Goal: Transaction & Acquisition: Purchase product/service

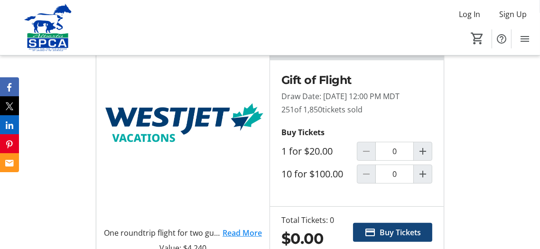
scroll to position [332, 0]
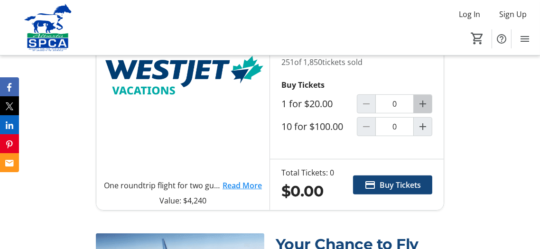
click at [427, 110] on mat-icon "Increment by one" at bounding box center [422, 103] width 11 height 11
type input "2"
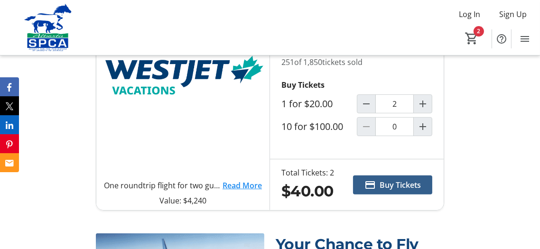
click at [403, 191] on span "Buy Tickets" at bounding box center [399, 184] width 41 height 11
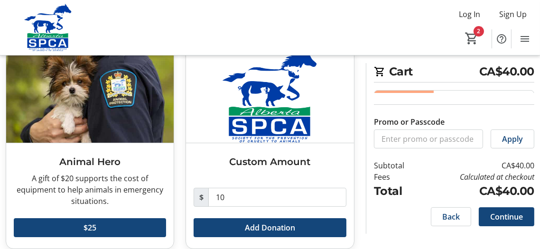
scroll to position [271, 0]
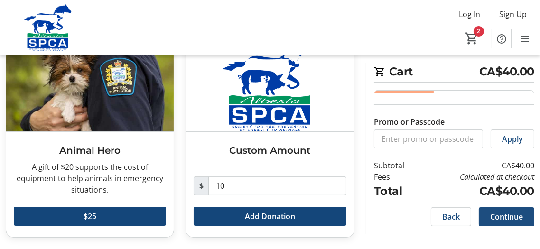
click at [510, 214] on span "Continue" at bounding box center [506, 216] width 33 height 11
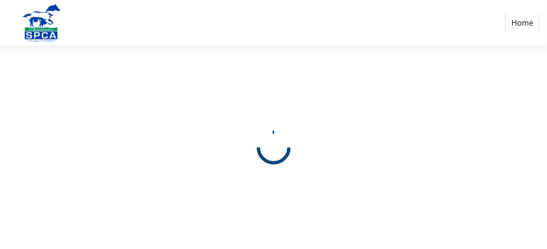
select select "CA"
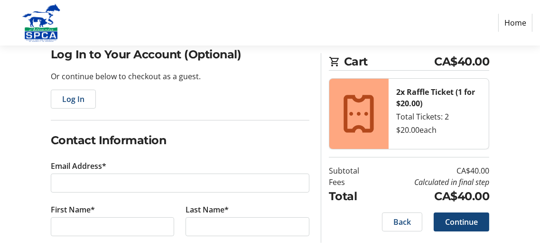
scroll to position [95, 0]
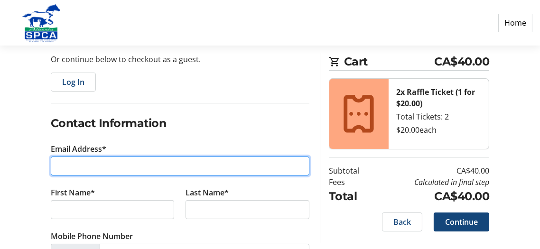
click at [96, 163] on input "Email Address*" at bounding box center [180, 165] width 258 height 19
type input "[EMAIL_ADDRESS][DOMAIN_NAME]"
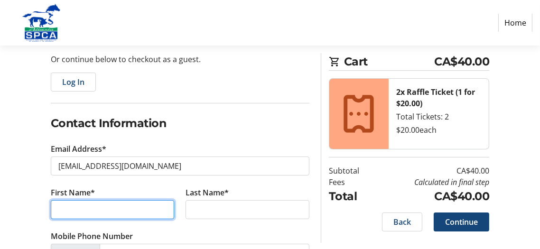
type input "[PERSON_NAME]"
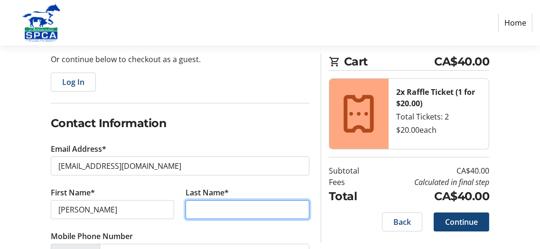
type input "[PERSON_NAME]"
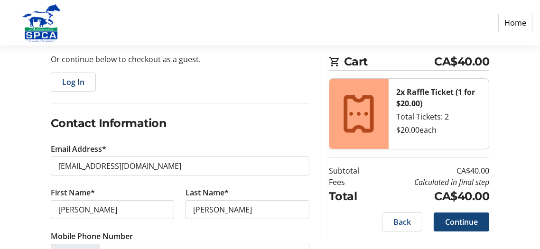
type input "[STREET_ADDRESS]"
type input "St. [PERSON_NAME]"
select select "AB"
type input "T8N 6Y7"
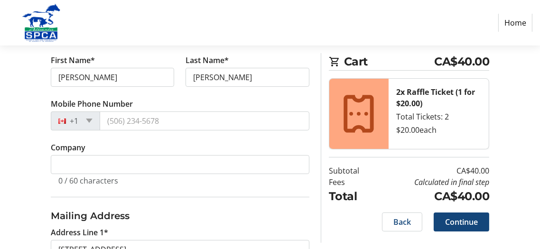
scroll to position [237, 0]
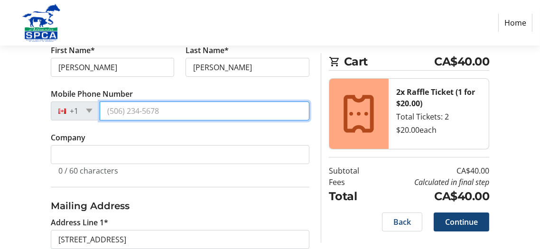
drag, startPoint x: 162, startPoint y: 112, endPoint x: -84, endPoint y: 77, distance: 248.5
click at [0, 77] on html "Home Purchase Step 1 of 5 Cart CA$40.00 2x Raffle Ticket (1 for $20.00) Total T…" at bounding box center [270, 156] width 540 height 786
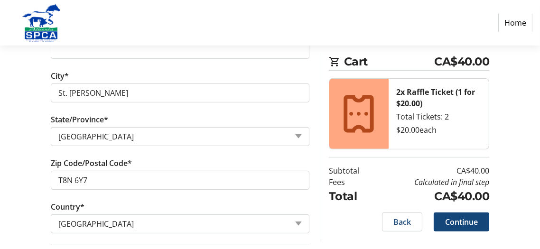
scroll to position [535, 0]
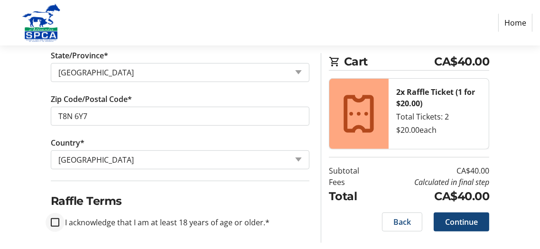
type input "[PHONE_NUMBER]"
click at [55, 221] on input "I acknowledge that I am at least 18 years of age or older.*" at bounding box center [55, 222] width 9 height 9
checkbox input "true"
click at [466, 220] on span "Continue" at bounding box center [461, 221] width 33 height 11
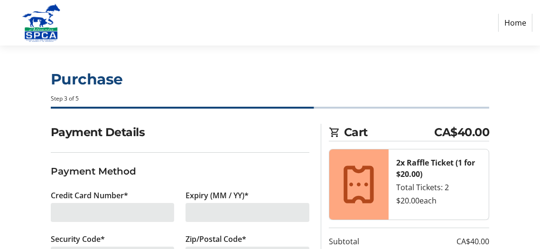
scroll to position [47, 0]
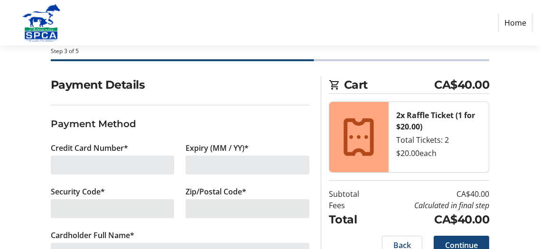
click at [137, 166] on div at bounding box center [113, 165] width 124 height 19
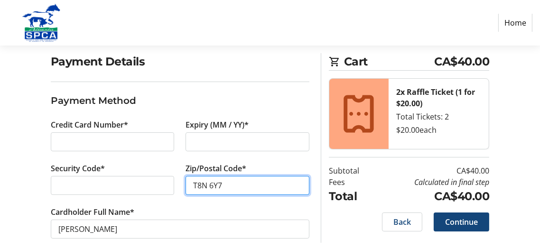
scroll to position [83, 0]
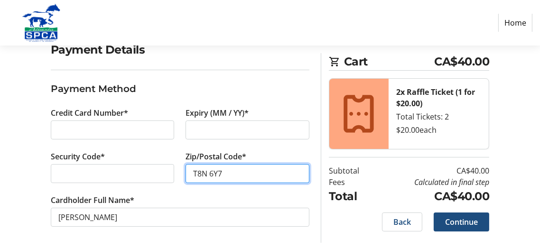
type input "T8N 6Y7"
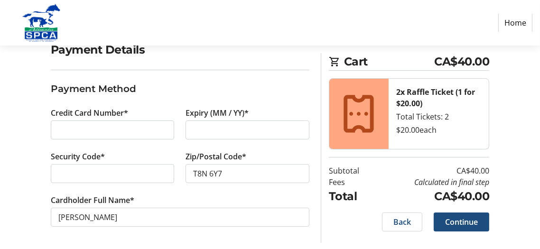
click at [451, 220] on span "Continue" at bounding box center [461, 221] width 33 height 11
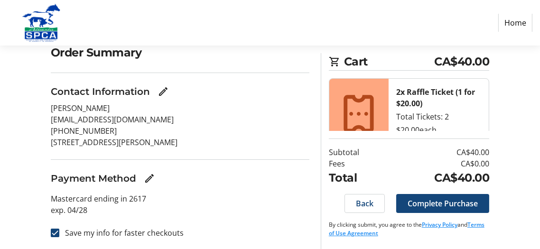
scroll to position [81, 0]
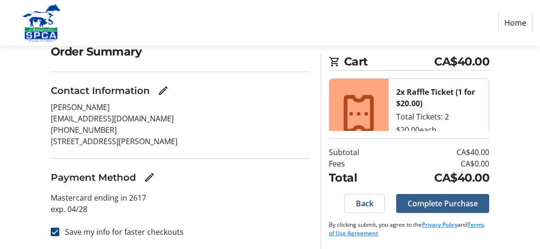
click at [435, 200] on span "Complete Purchase" at bounding box center [442, 203] width 70 height 11
